Goal: Transaction & Acquisition: Purchase product/service

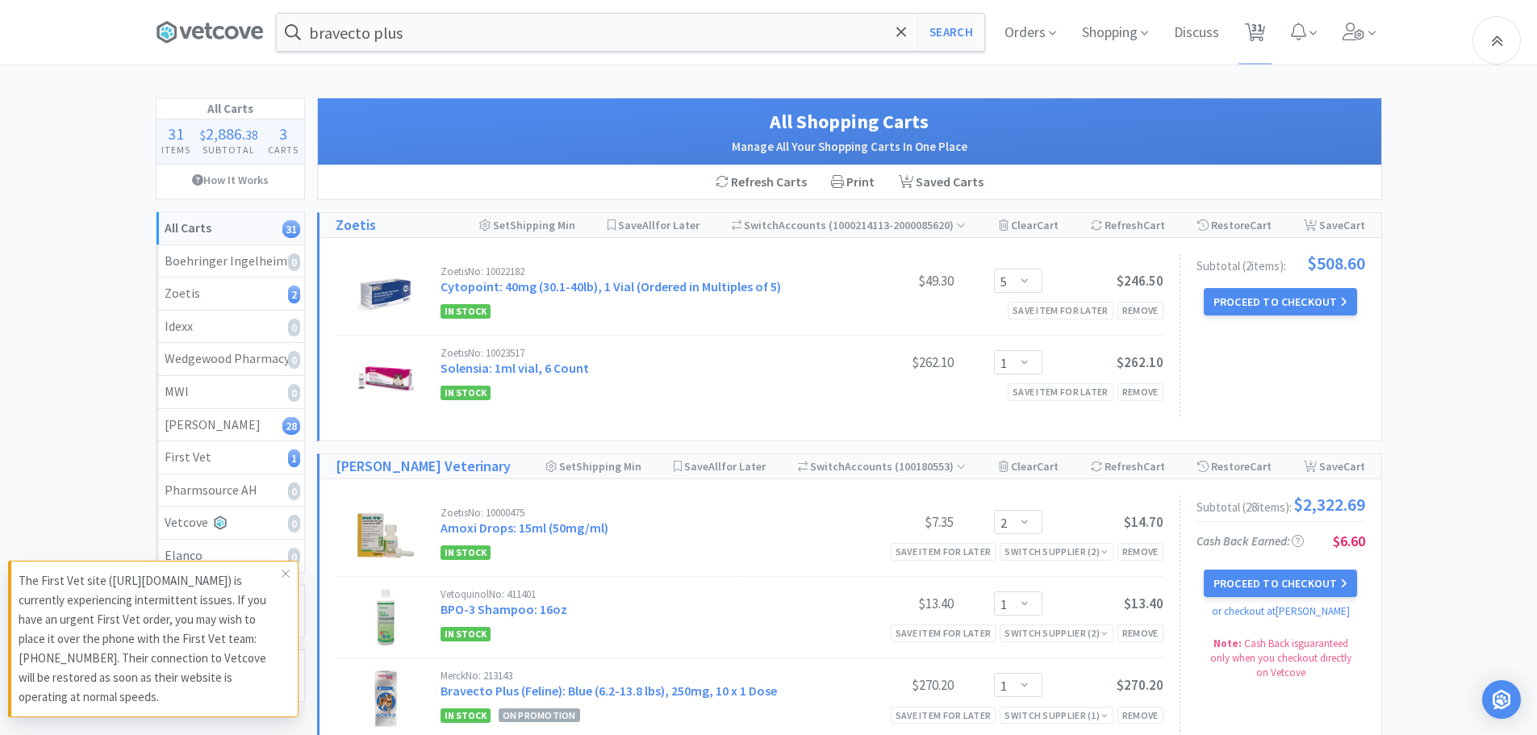
select select "5"
select select "1"
select select "2"
select select "1"
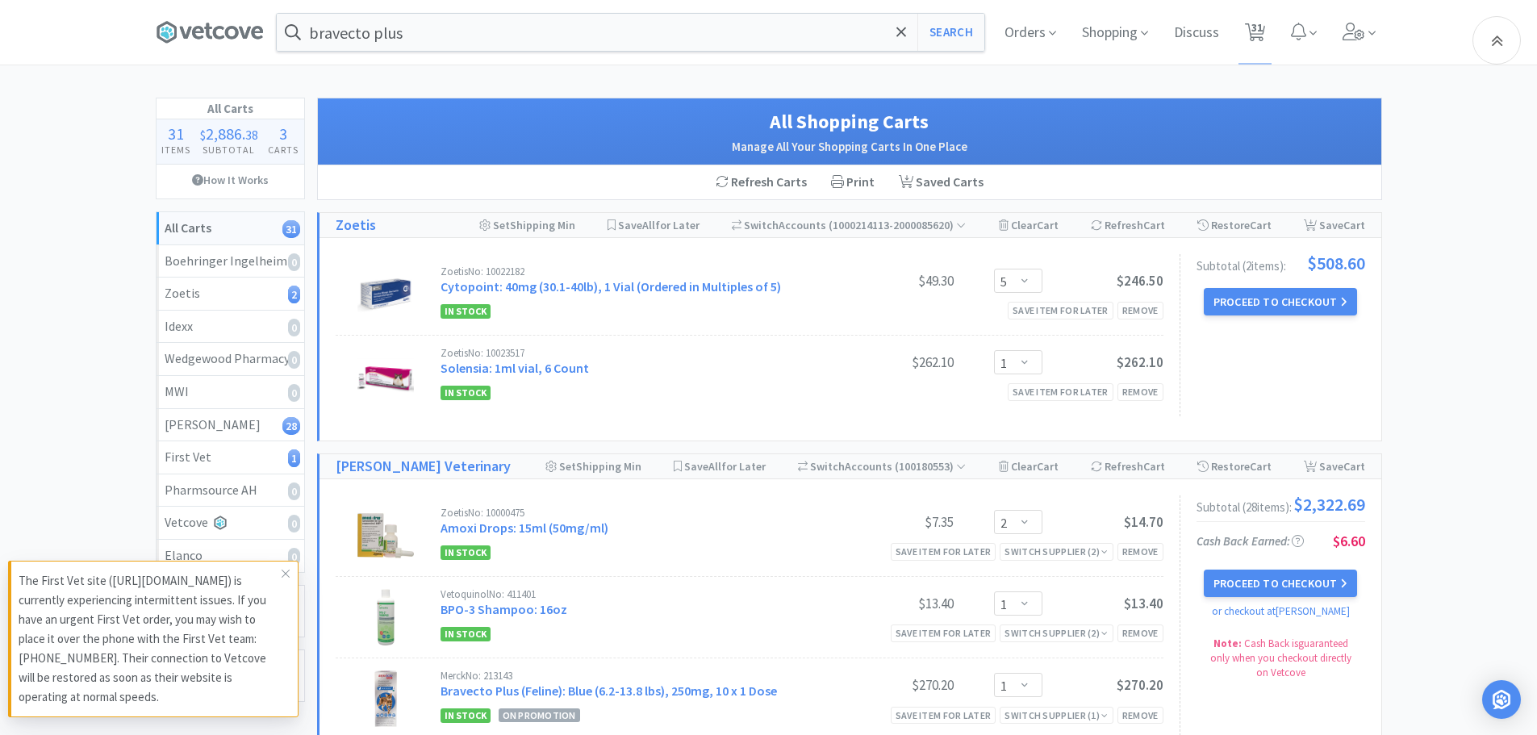
select select "1"
select select "2"
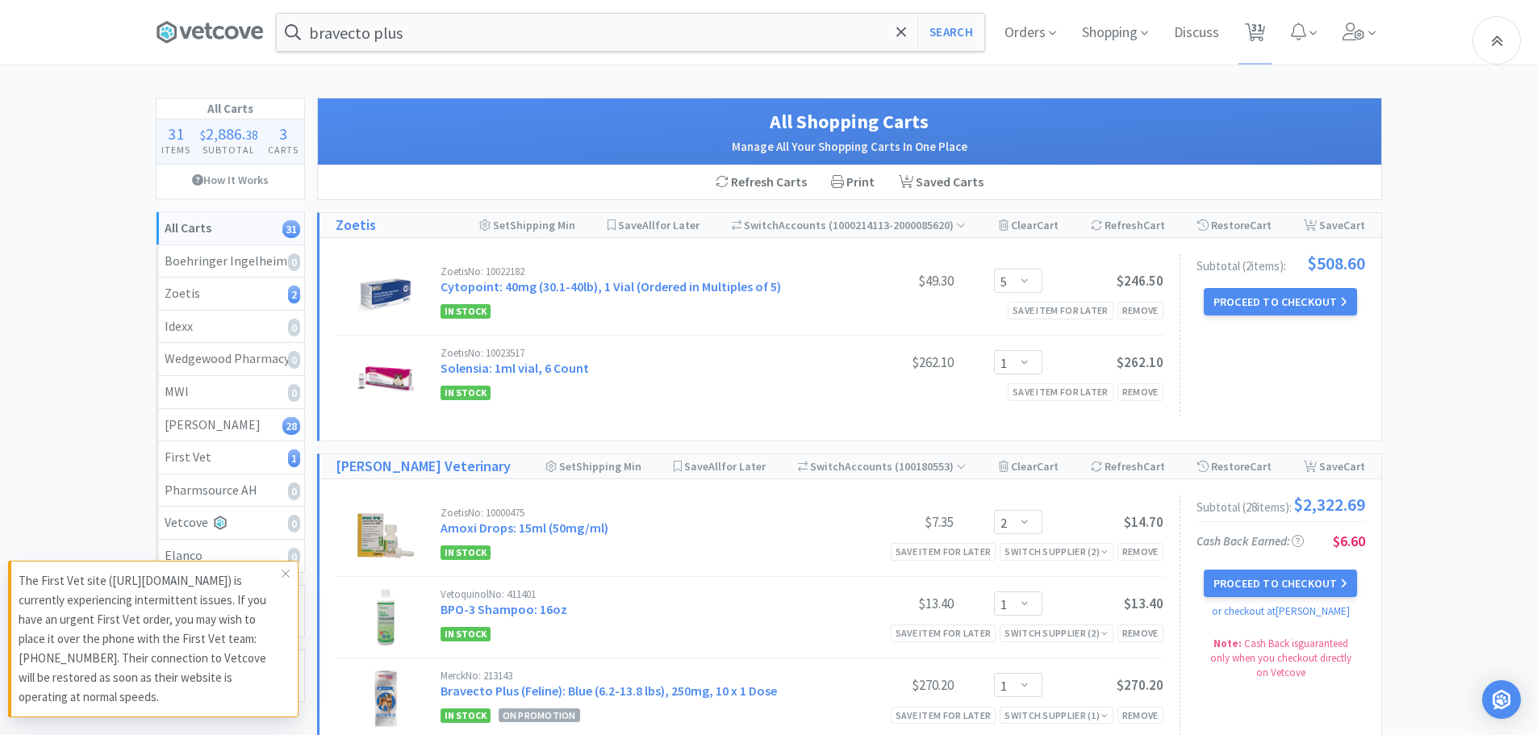
select select "10"
select select "3"
select select "2"
select select "3"
select select "1"
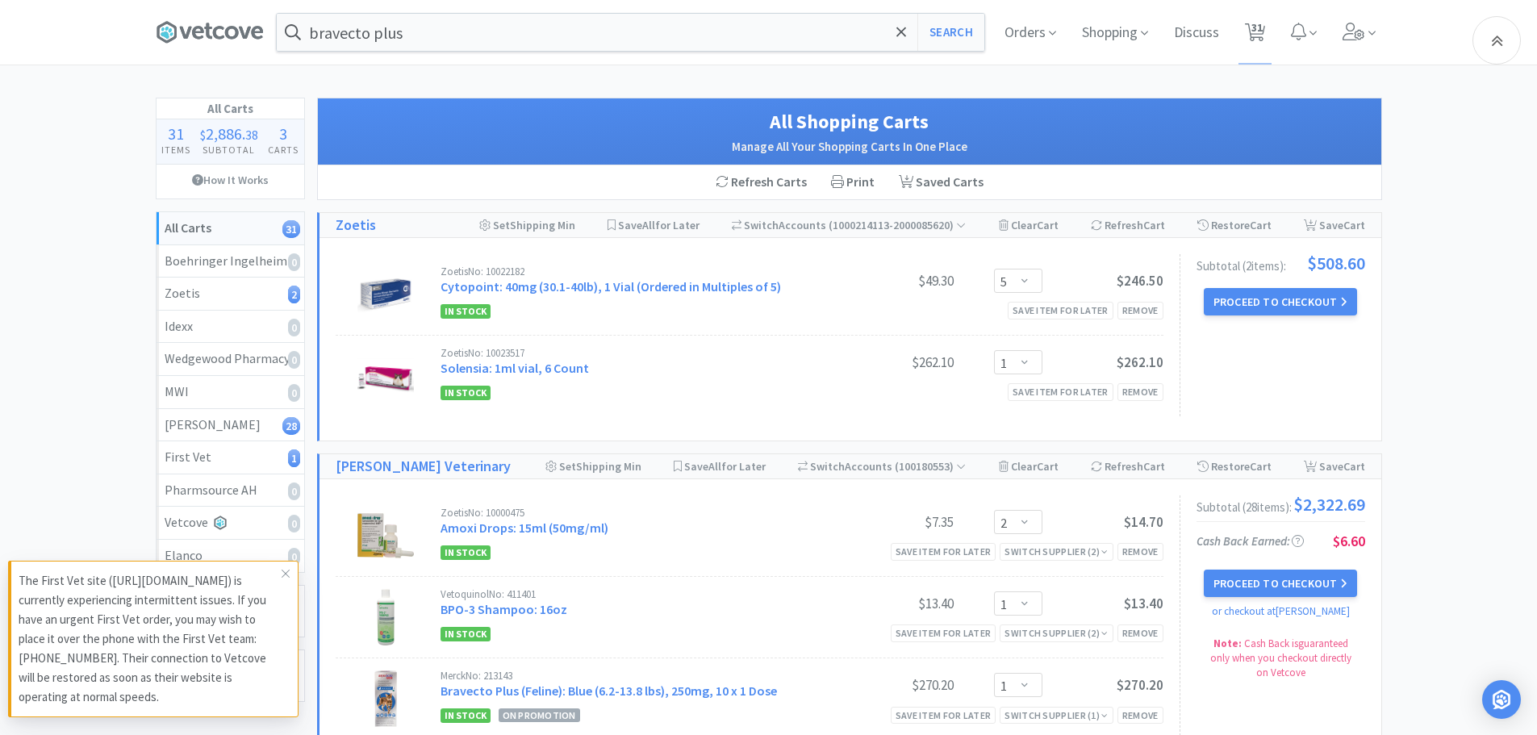
select select "1"
select select "2"
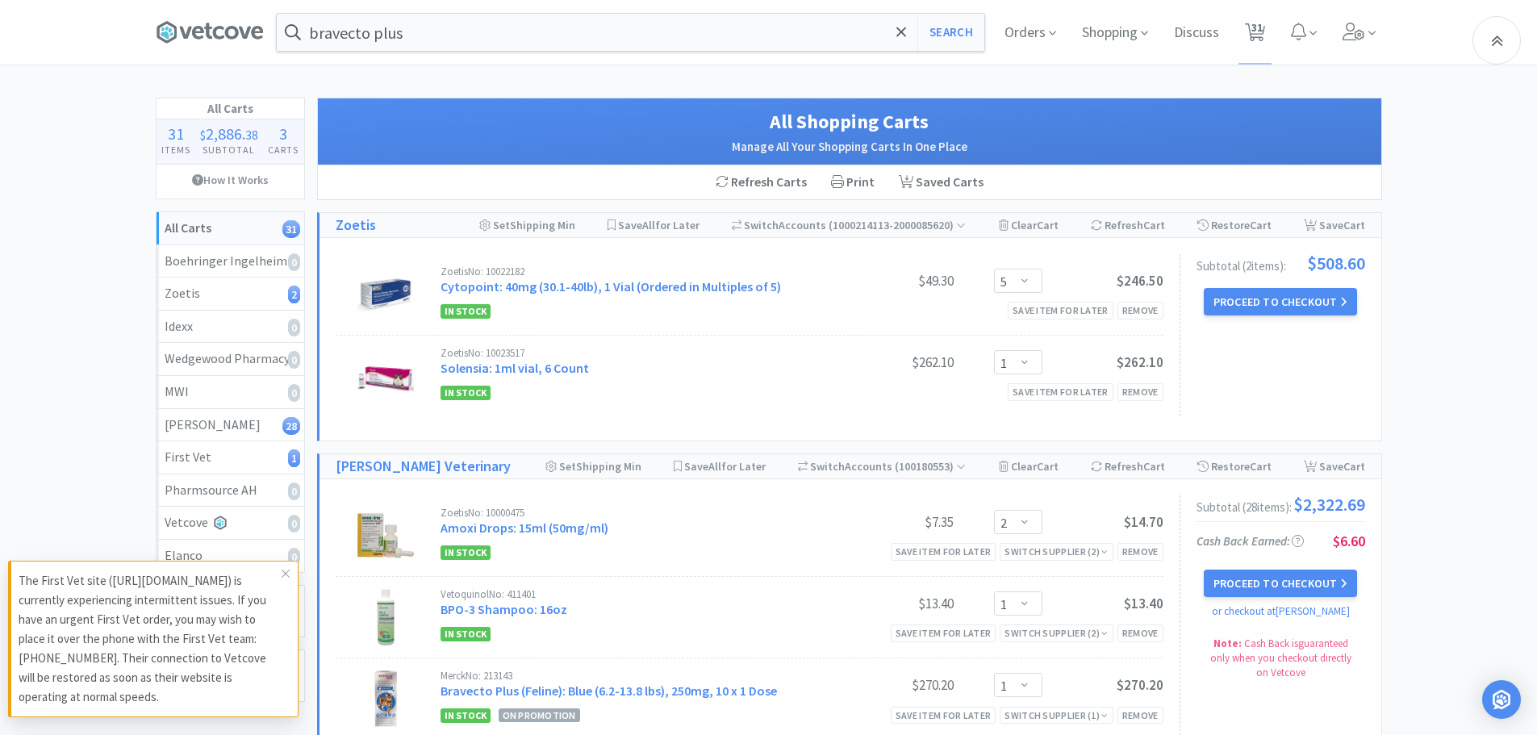
select select "1"
select select "2"
select select "1"
select select "2"
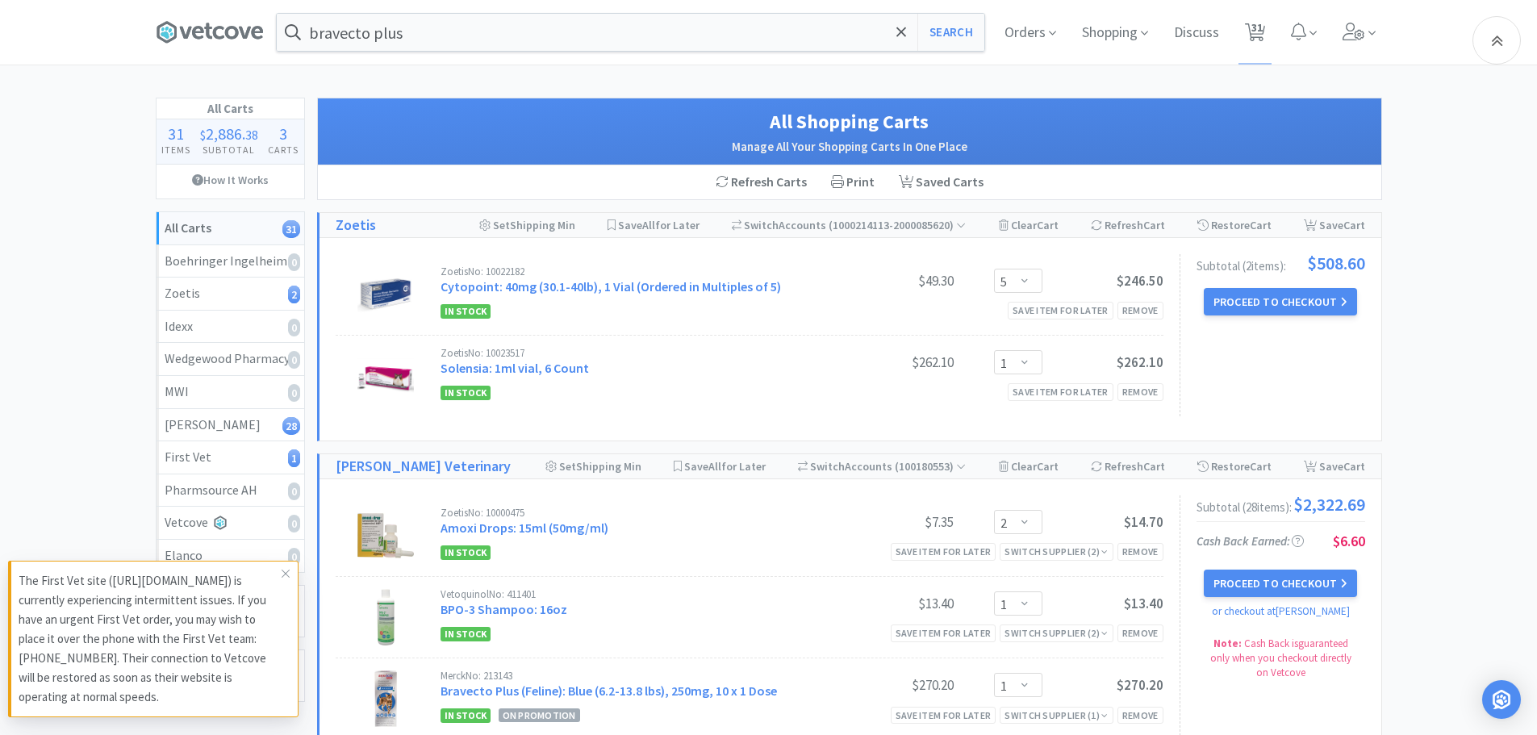
select select "2"
select select "5"
select select "1"
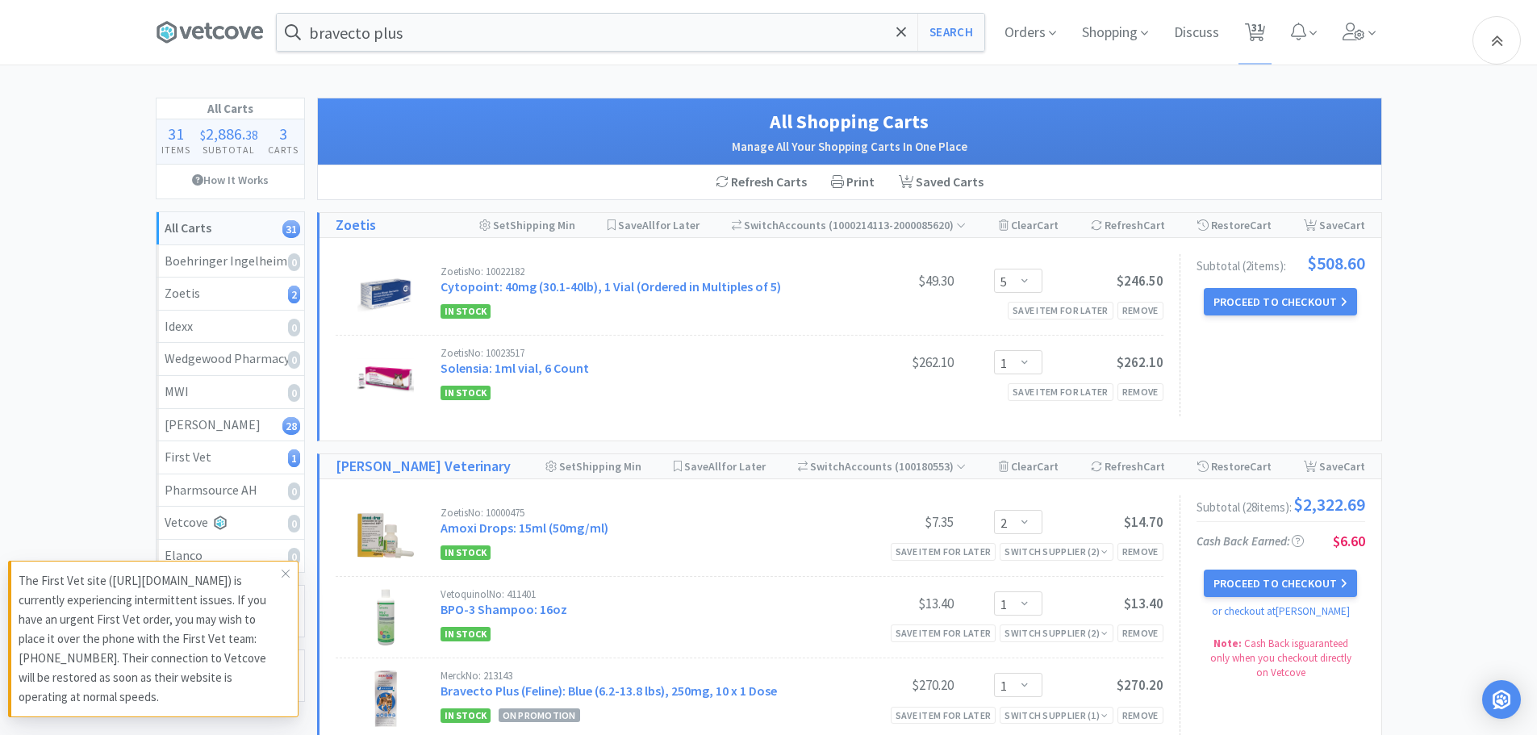
select select "1"
